Goal: Navigation & Orientation: Understand site structure

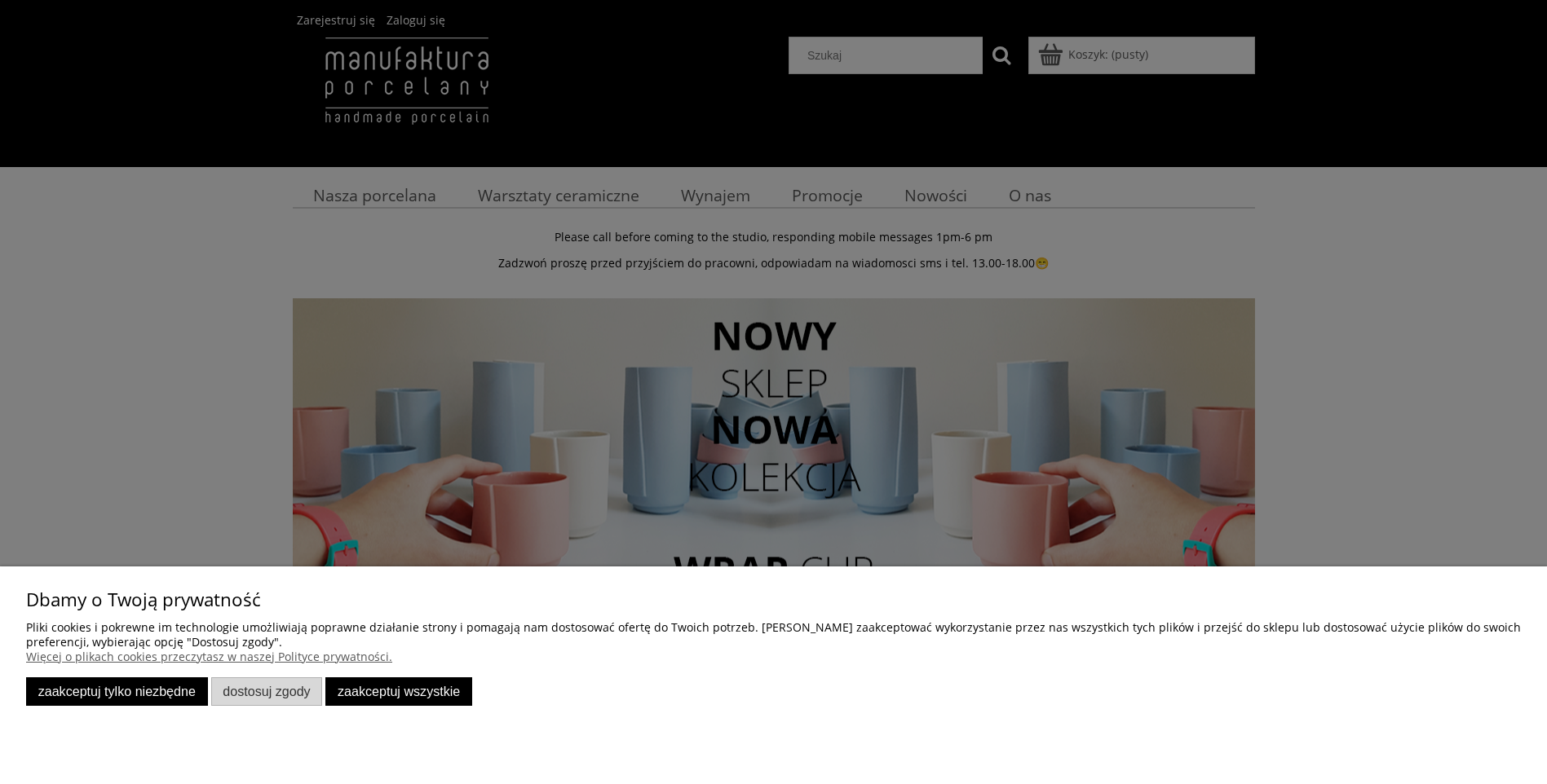
click at [130, 690] on button "Zaakceptuj tylko niezbędne" at bounding box center [116, 692] width 182 height 29
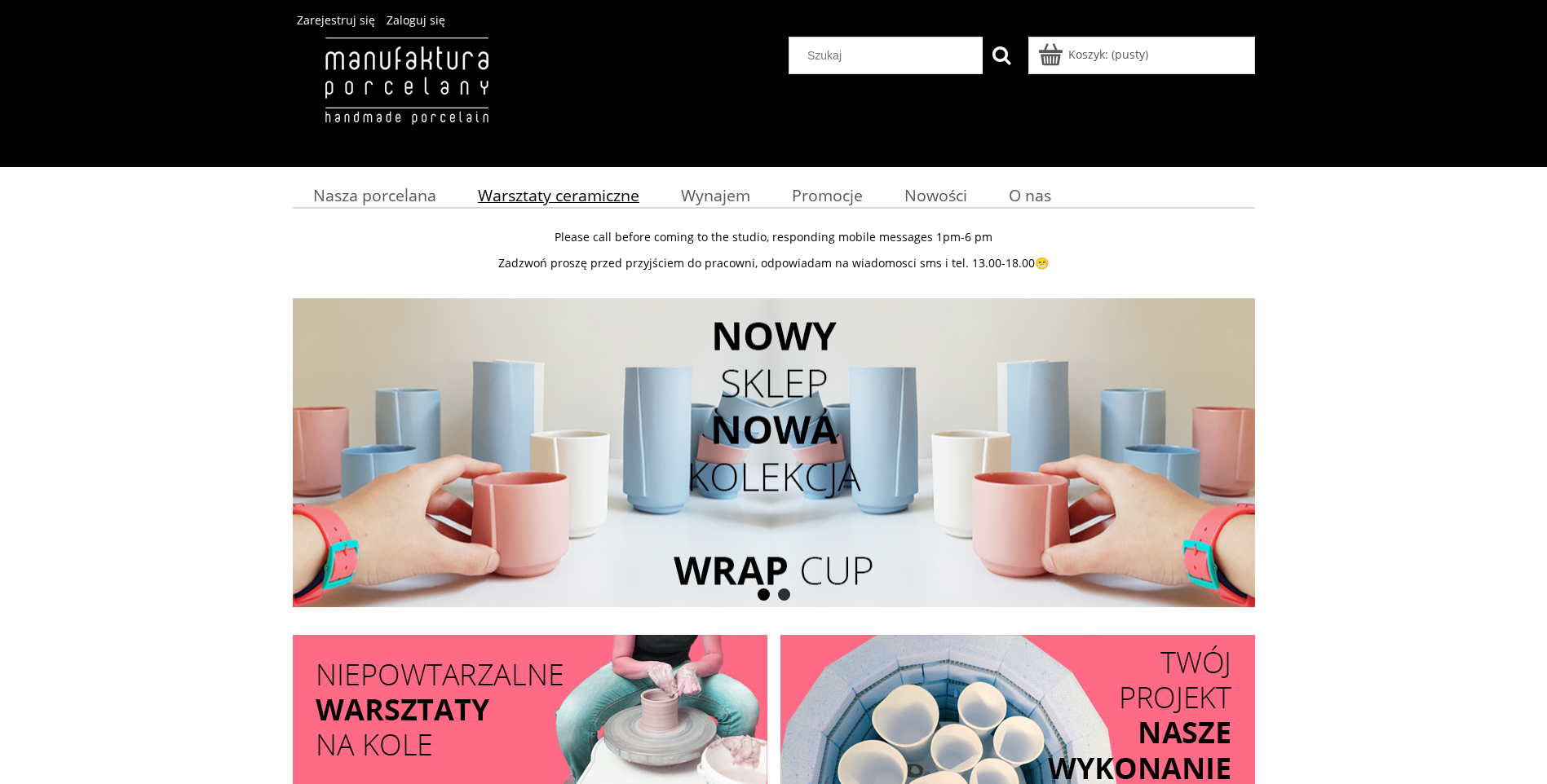
click at [564, 193] on span "Warsztaty ceramiczne" at bounding box center [559, 195] width 161 height 22
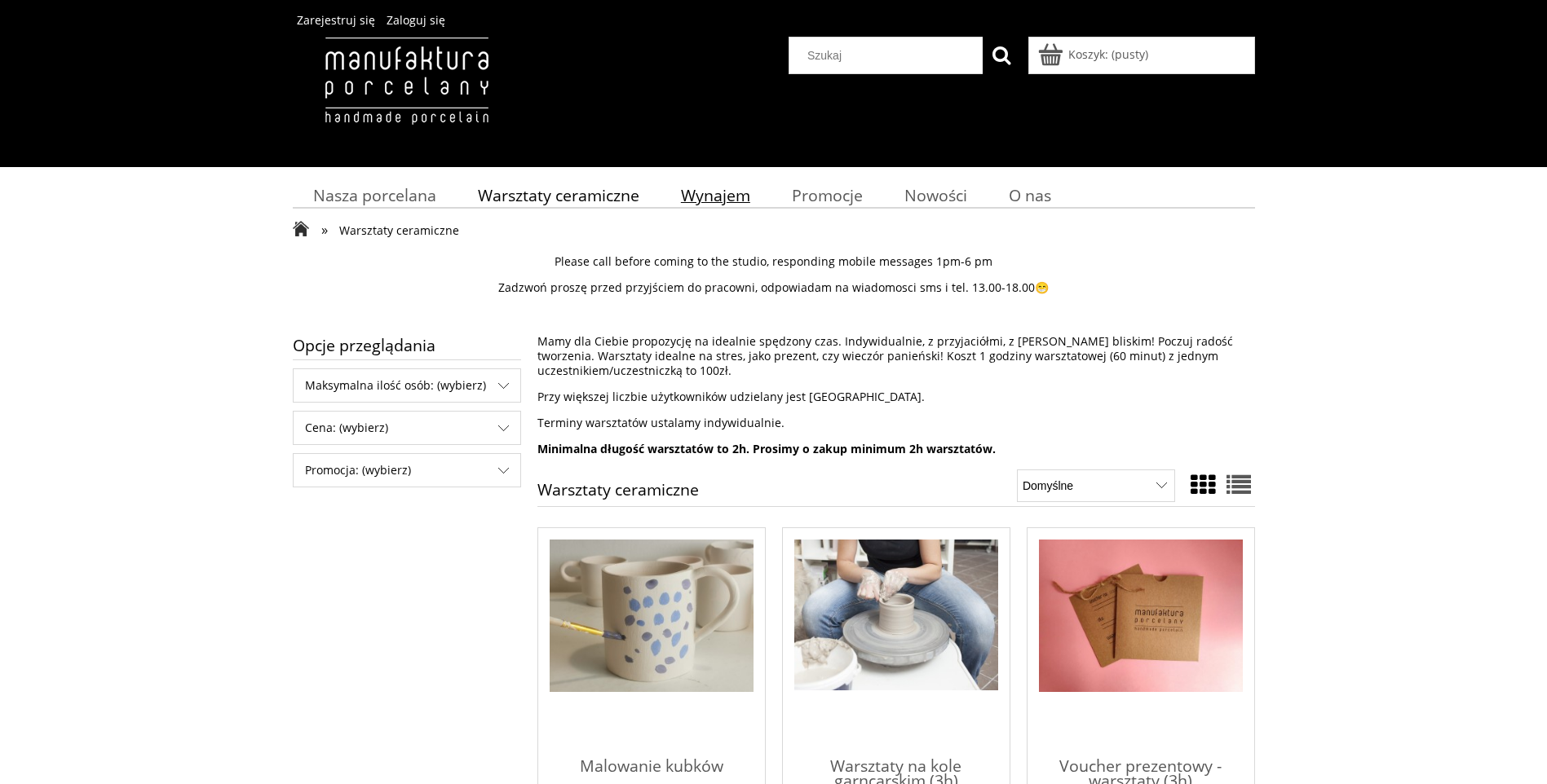
click at [709, 193] on span "Wynajem" at bounding box center [716, 195] width 70 height 22
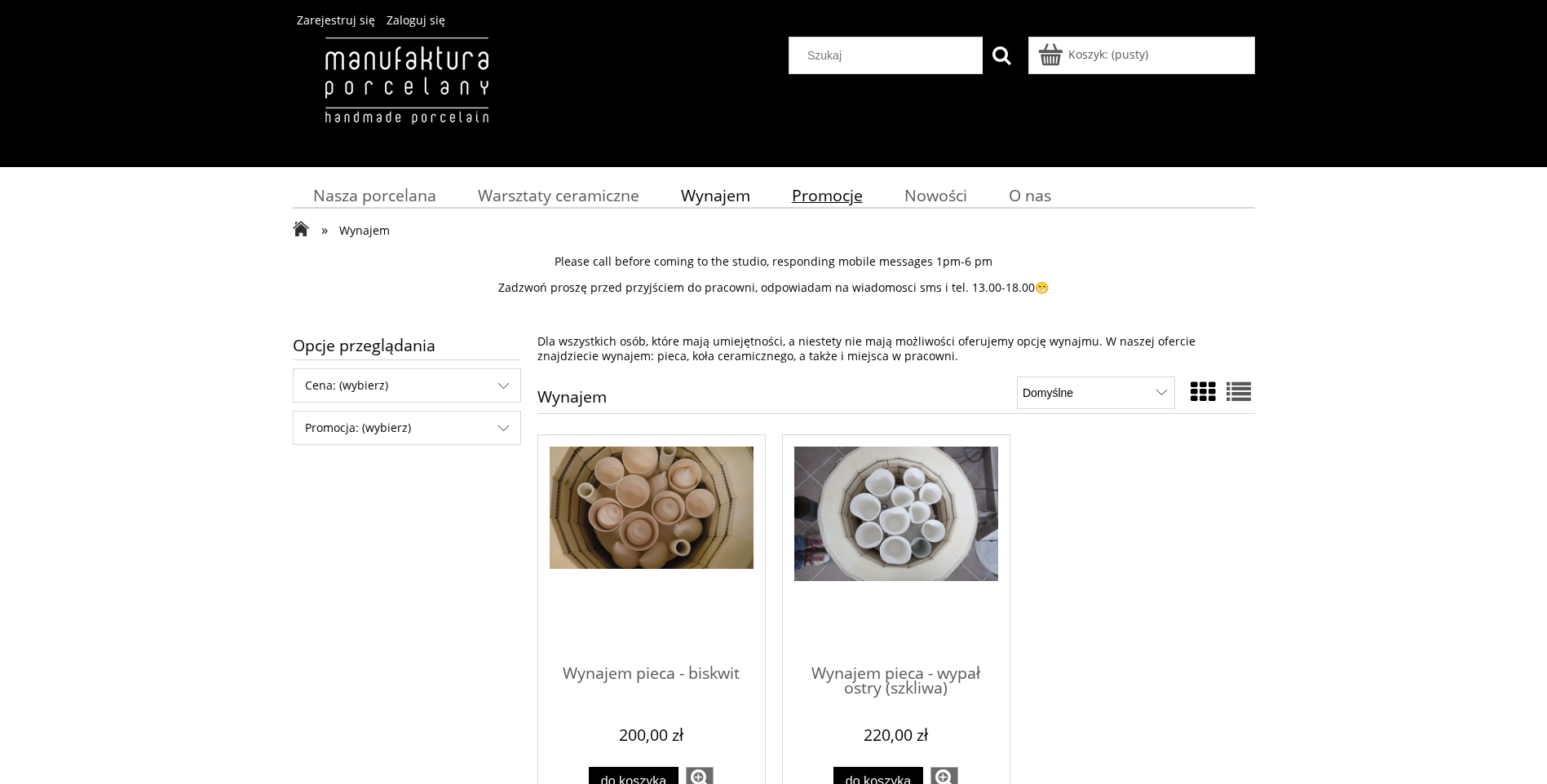
click at [817, 204] on span "Promocje" at bounding box center [827, 195] width 71 height 22
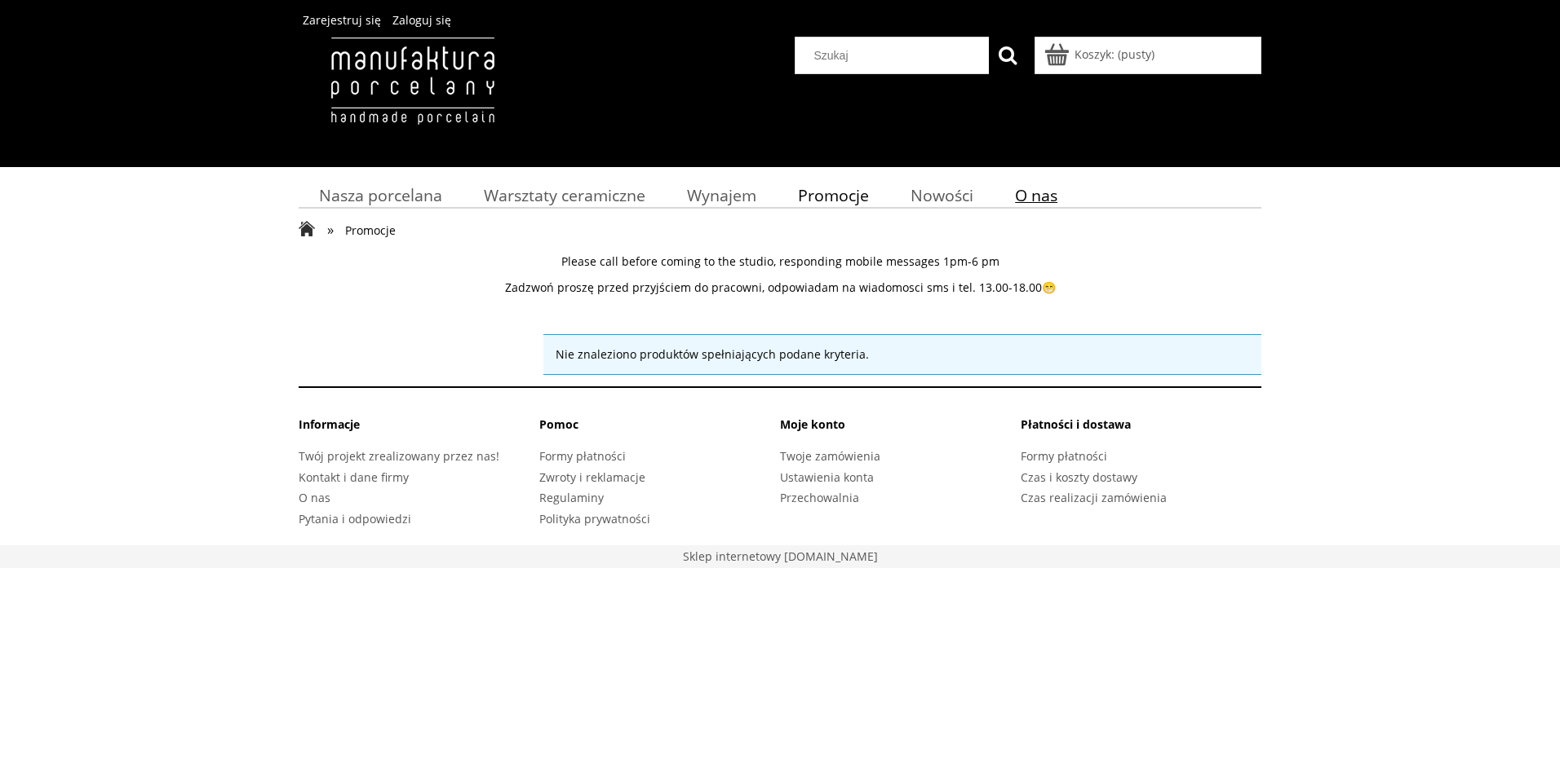
click at [1037, 200] on span "O nas" at bounding box center [1036, 195] width 43 height 22
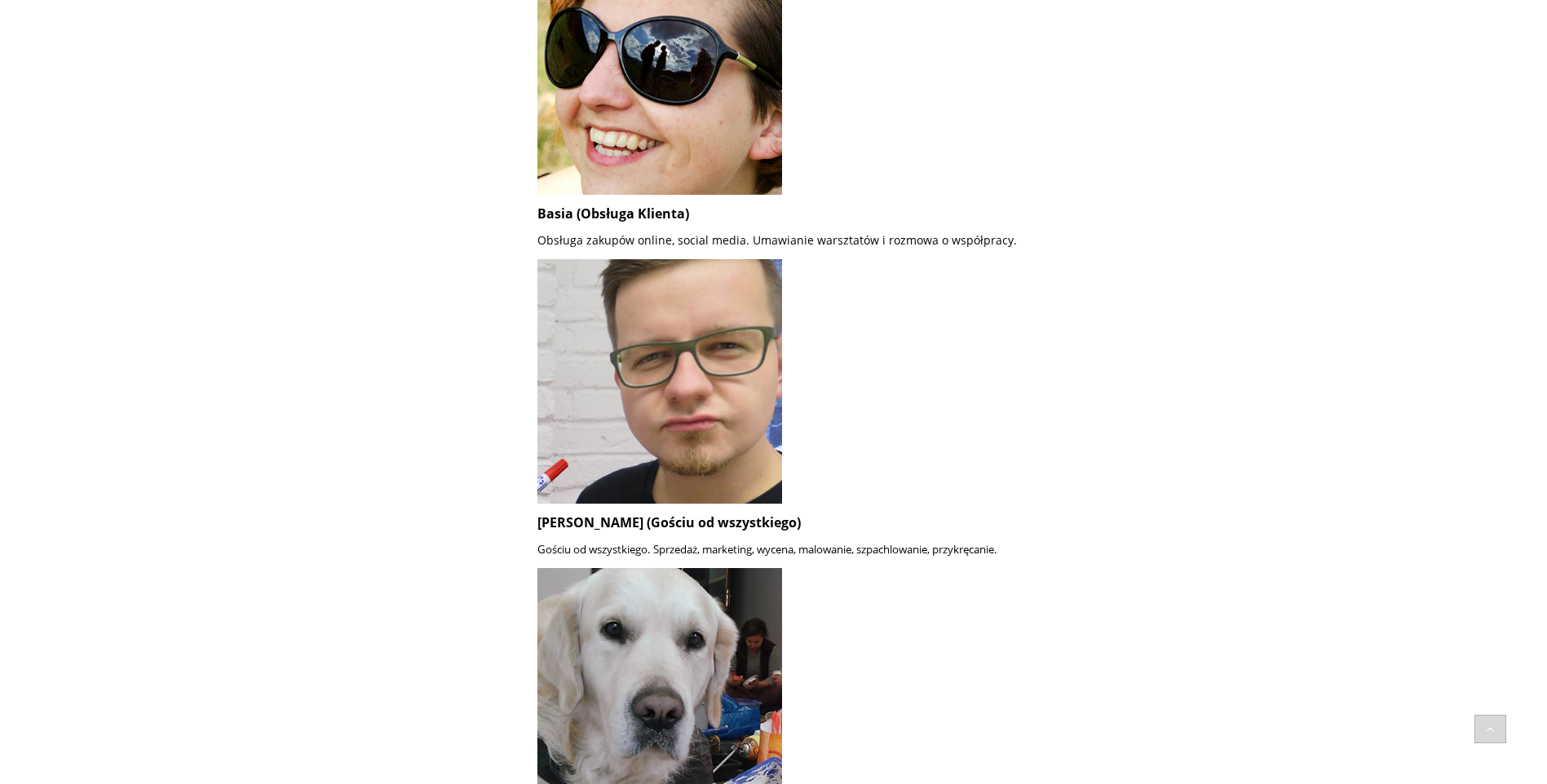
scroll to position [1141, 0]
